Goal: Task Accomplishment & Management: Manage account settings

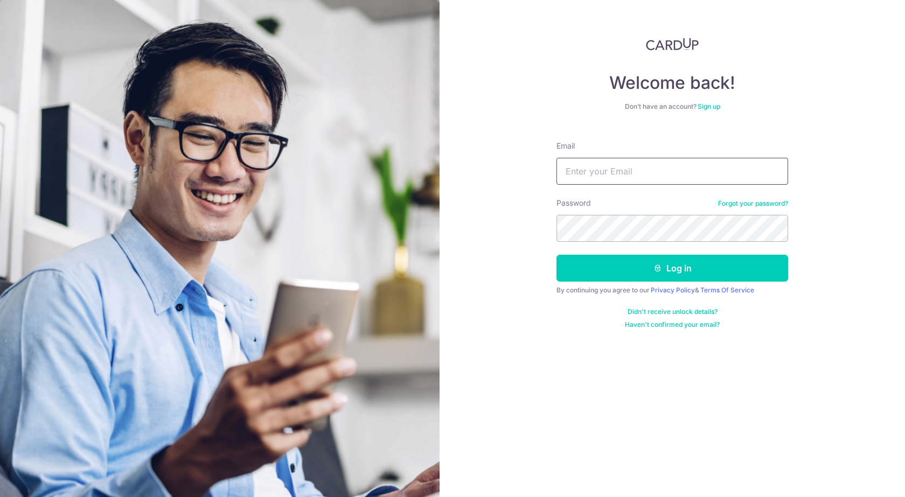
click at [660, 169] on input "Email" at bounding box center [672, 171] width 232 height 27
type input "[EMAIL_ADDRESS][DOMAIN_NAME]"
click at [556, 255] on button "Log in" at bounding box center [672, 268] width 232 height 27
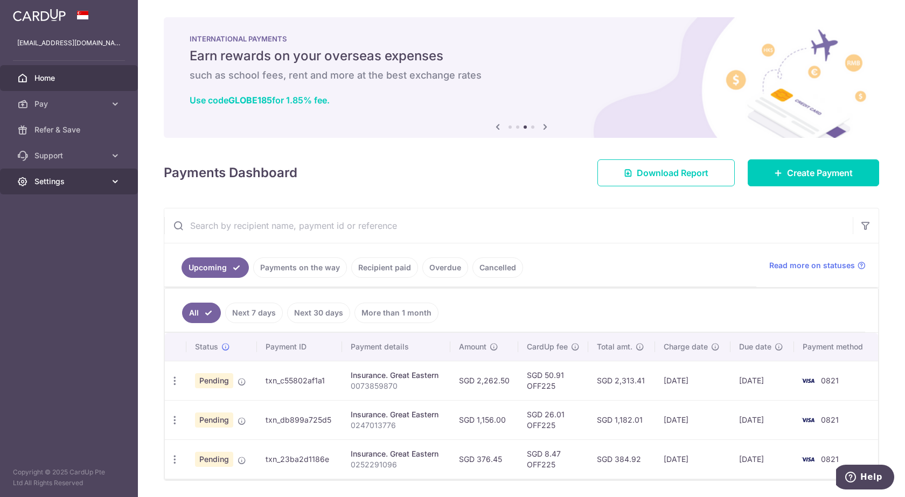
click at [116, 182] on icon at bounding box center [115, 181] width 11 height 11
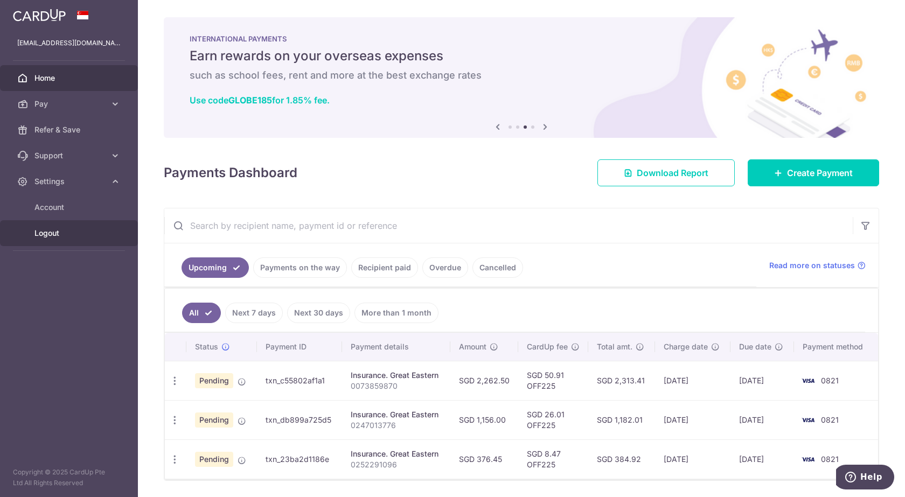
click at [68, 234] on span "Logout" at bounding box center [69, 233] width 71 height 11
